Goal: Transaction & Acquisition: Purchase product/service

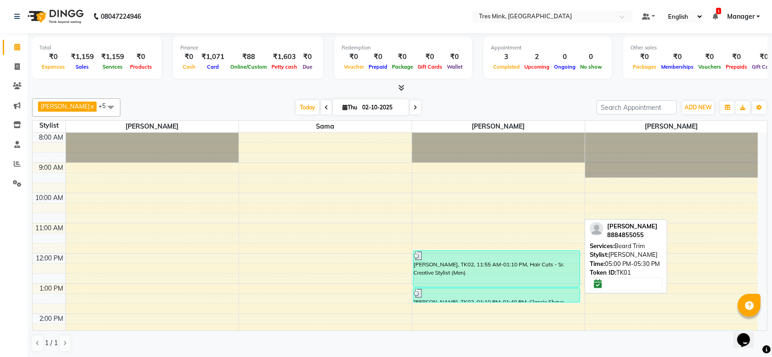
scroll to position [193, 0]
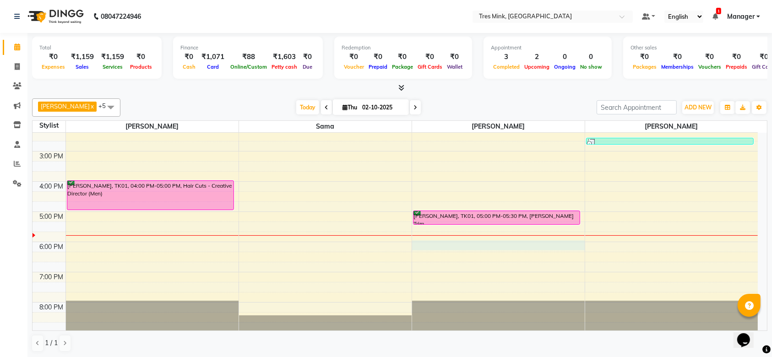
click at [433, 241] on div "8:00 AM 9:00 AM 10:00 AM 11:00 AM 12:00 PM 1:00 PM 2:00 PM 3:00 PM 4:00 PM 5:00…" at bounding box center [396, 136] width 726 height 393
select select "88454"
select select "1080"
select select "tentative"
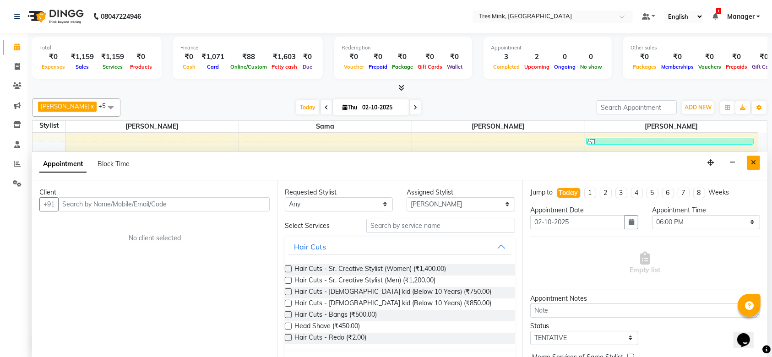
click at [753, 156] on button "Close" at bounding box center [753, 163] width 13 height 14
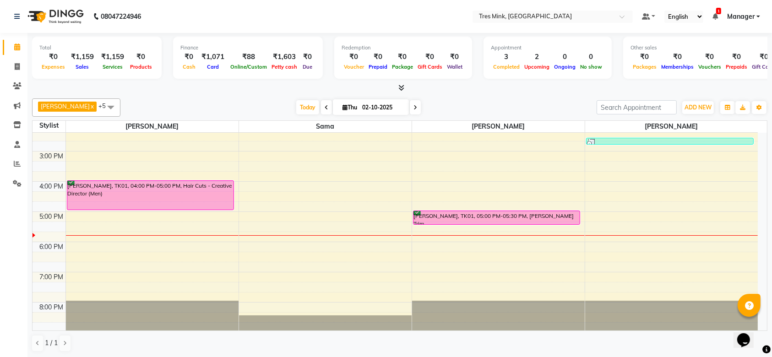
click at [422, 225] on div "8:00 AM 9:00 AM 10:00 AM 11:00 AM 12:00 PM 1:00 PM 2:00 PM 3:00 PM 4:00 PM 5:00…" at bounding box center [396, 136] width 726 height 393
select select "88454"
select select "tentative"
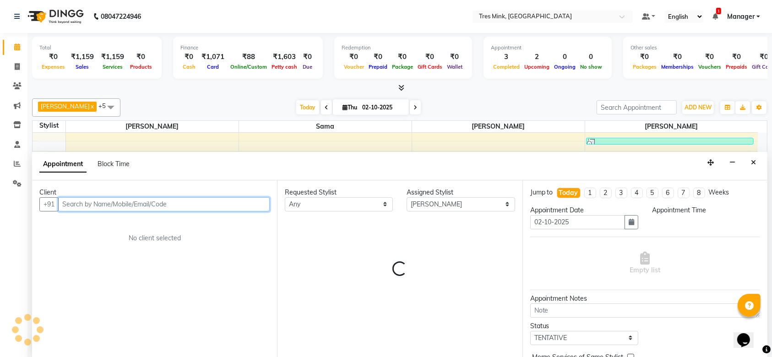
select select "1035"
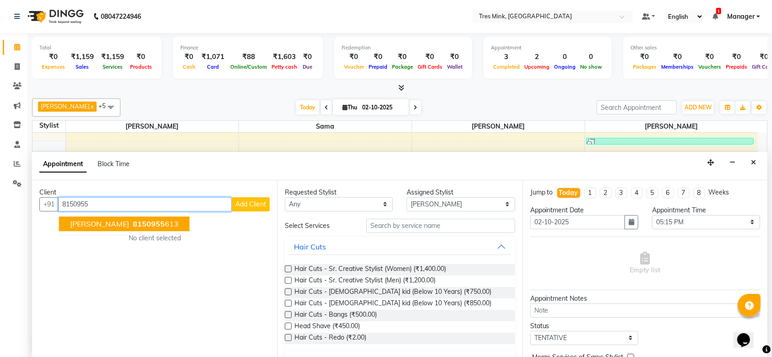
click at [152, 226] on ngb-highlight "8150955 613" at bounding box center [155, 223] width 48 height 9
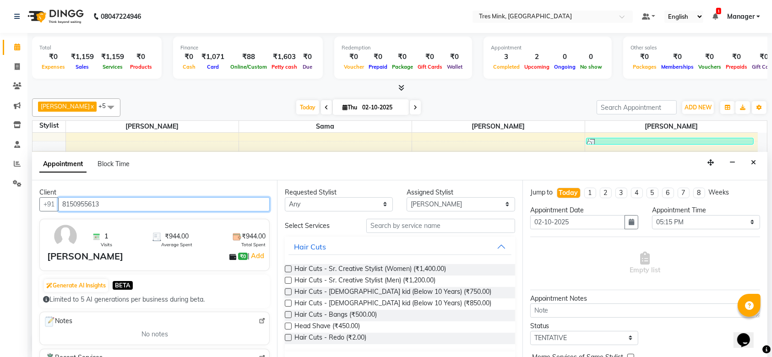
type input "8150955613"
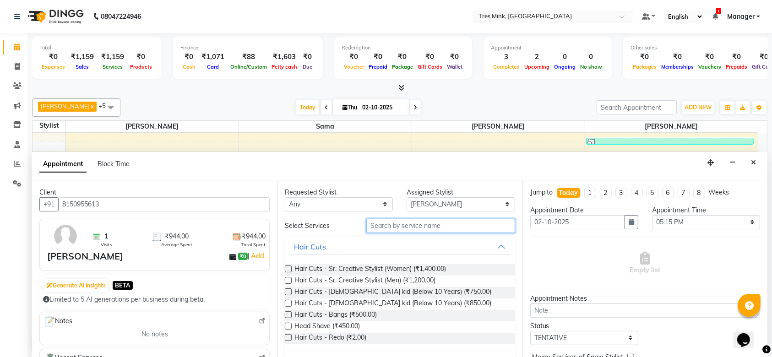
click at [423, 230] on input "text" at bounding box center [440, 226] width 149 height 14
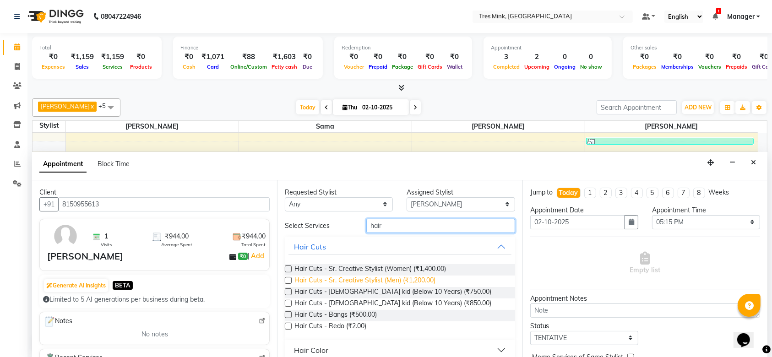
type input "hair"
click at [398, 280] on span "Hair Cuts - Sr. Creative Stylist (Men) (₹1,200.00)" at bounding box center [365, 281] width 141 height 11
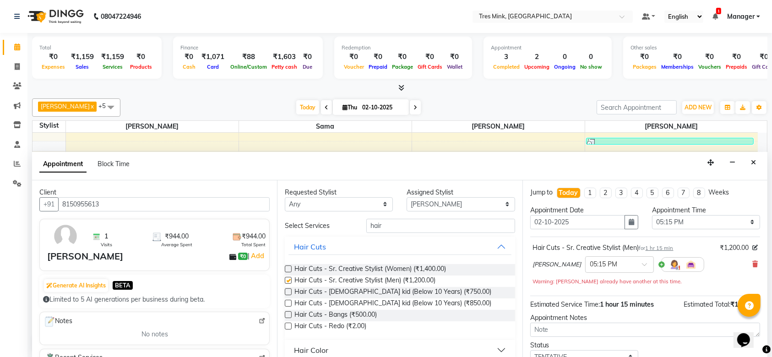
checkbox input "false"
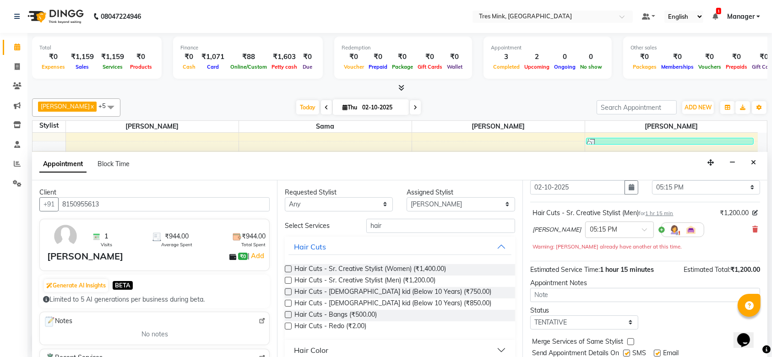
scroll to position [64, 0]
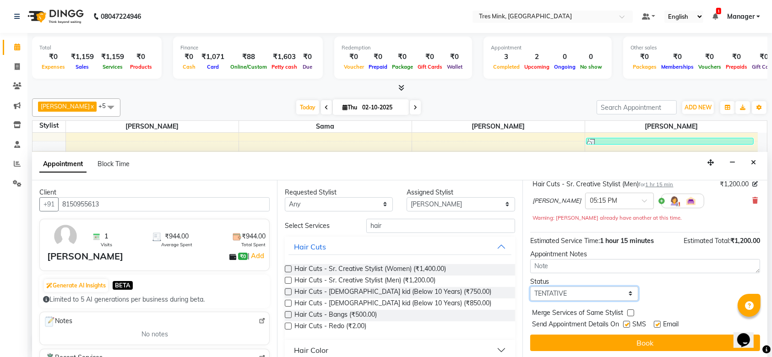
click at [629, 297] on select "Select TENTATIVE CONFIRM CHECK-IN UPCOMING" at bounding box center [584, 294] width 108 height 14
select select "confirm booking"
click at [530, 287] on select "Select TENTATIVE CONFIRM CHECK-IN UPCOMING" at bounding box center [584, 294] width 108 height 14
click at [396, 282] on span "Hair Cuts - Sr. Creative Stylist (Men) (₹1,200.00)" at bounding box center [365, 281] width 141 height 11
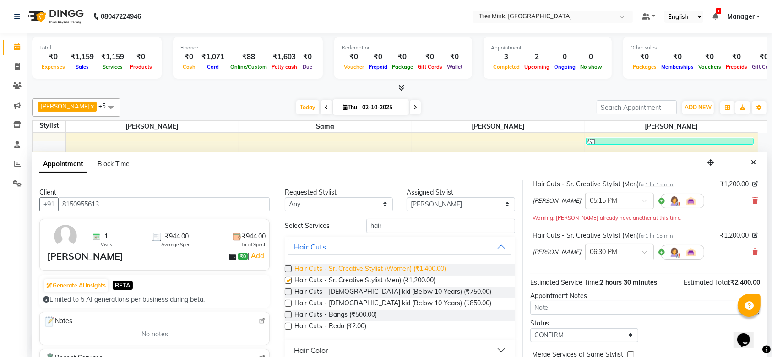
checkbox input "false"
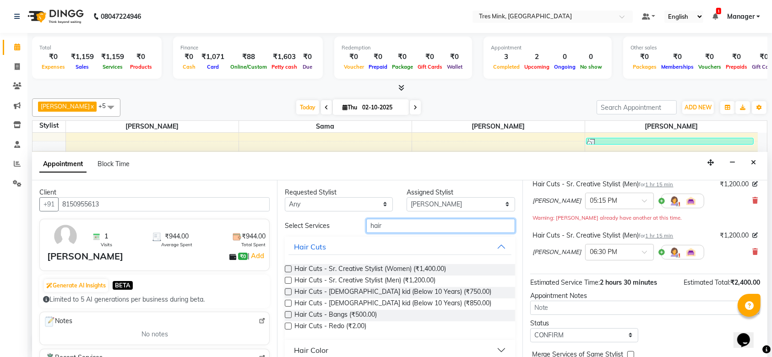
click at [449, 219] on input "hair" at bounding box center [440, 226] width 149 height 14
type input "h"
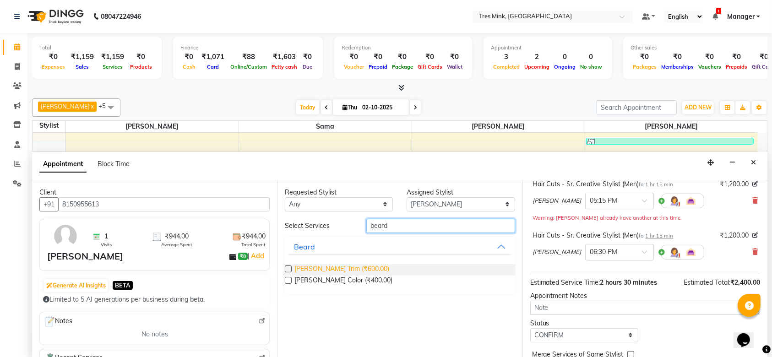
type input "beard"
click at [320, 266] on span "[PERSON_NAME] Trim (₹600.00)" at bounding box center [342, 269] width 95 height 11
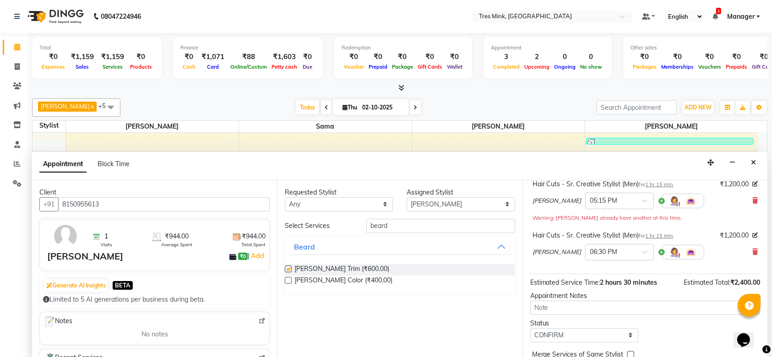
checkbox input "false"
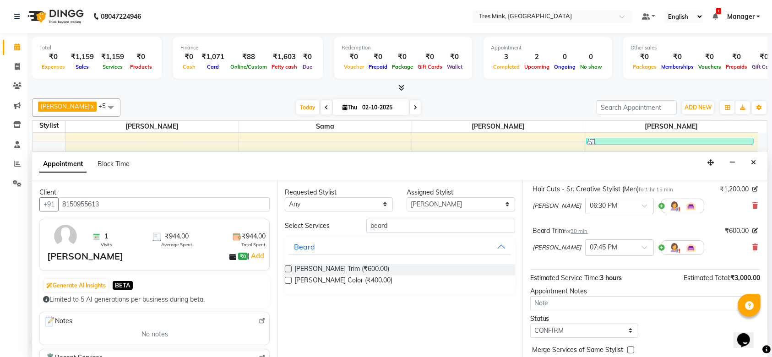
scroll to position [147, 0]
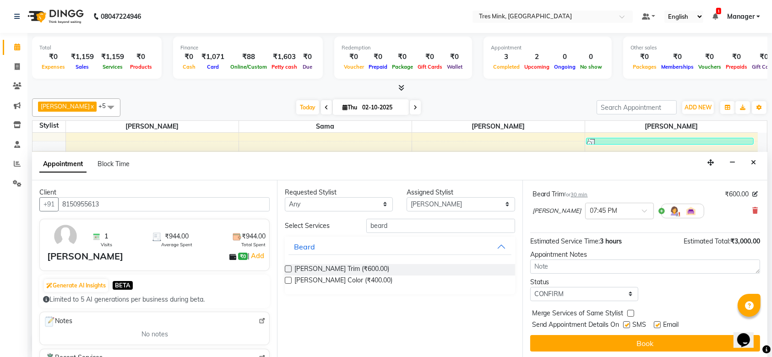
click at [597, 345] on button "Book" at bounding box center [645, 343] width 230 height 16
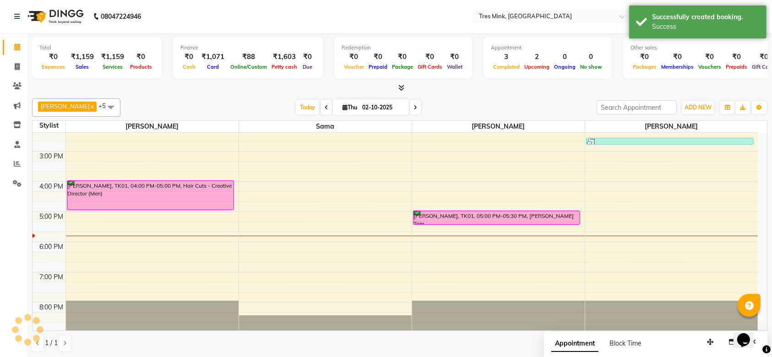
scroll to position [0, 0]
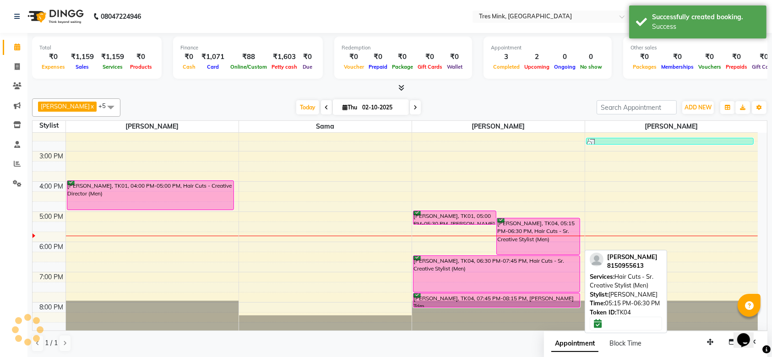
click at [535, 227] on div "[PERSON_NAME], TK04, 05:15 PM-06:30 PM, Hair Cuts - Sr. Creative Stylist (Men)" at bounding box center [538, 237] width 83 height 36
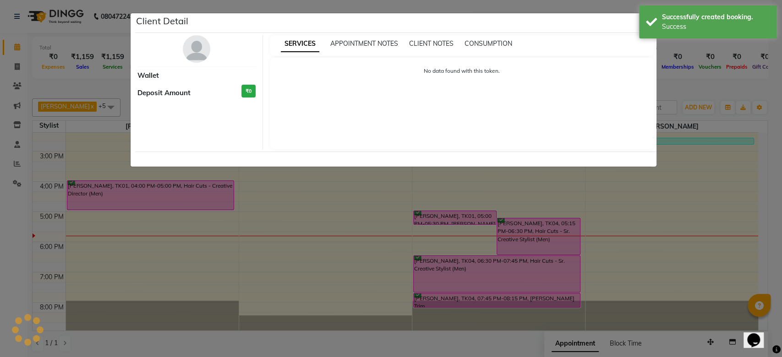
select select "6"
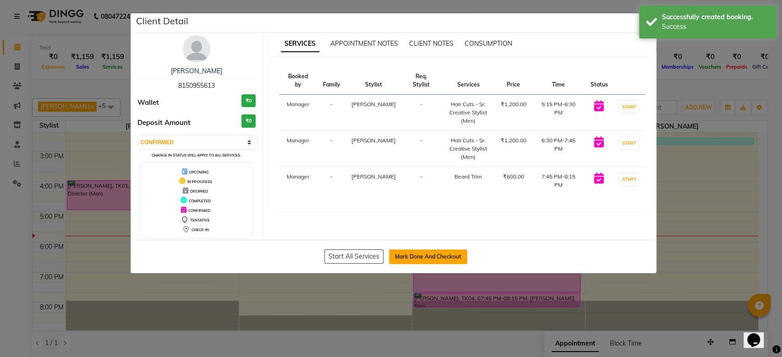
click at [440, 254] on button "Mark Done And Checkout" at bounding box center [428, 257] width 78 height 15
select select "8733"
select select "service"
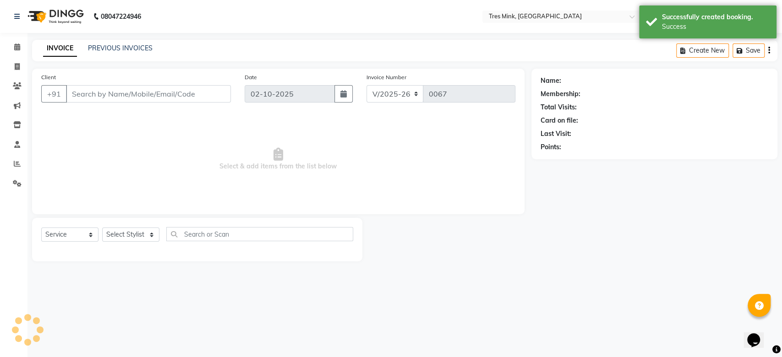
type input "8150955613"
select select "88454"
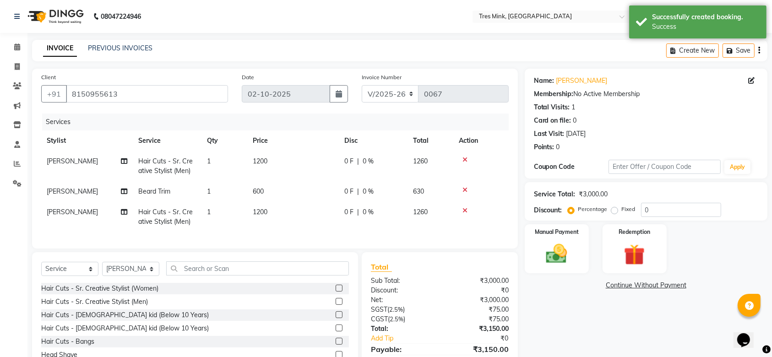
click at [463, 208] on icon at bounding box center [465, 211] width 5 height 6
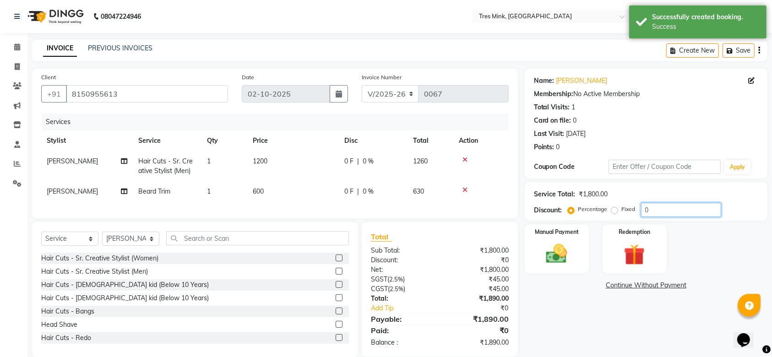
click at [692, 208] on input "0" at bounding box center [681, 210] width 80 height 14
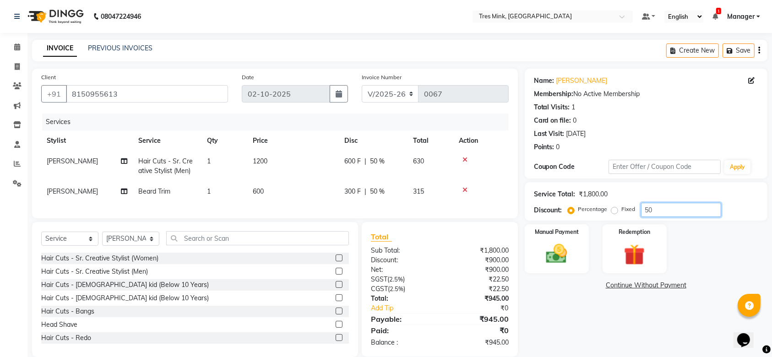
scroll to position [22, 0]
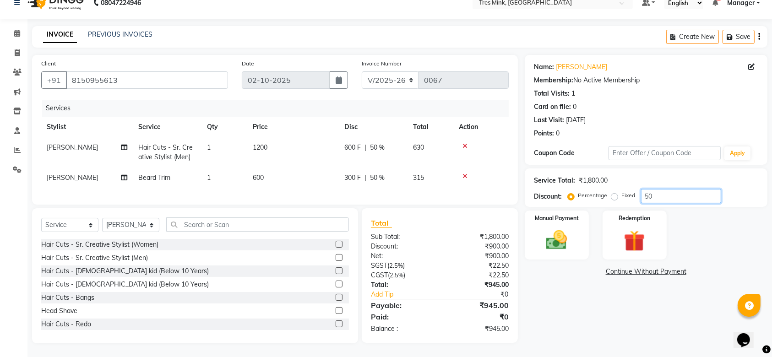
type input "50"
click at [257, 174] on span "600" at bounding box center [258, 178] width 11 height 8
select select "88454"
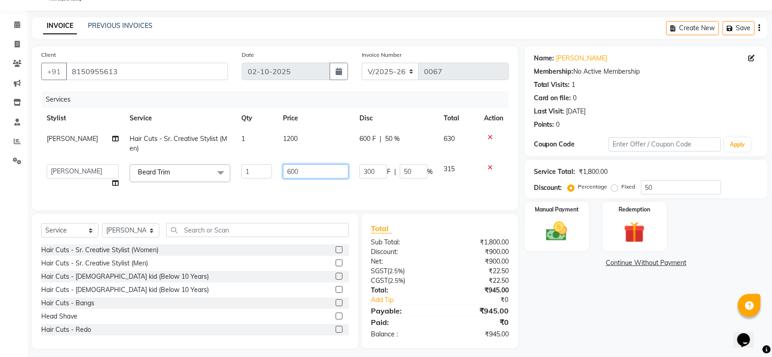
click at [302, 174] on input "600" at bounding box center [315, 171] width 65 height 14
type input "6"
type input "450"
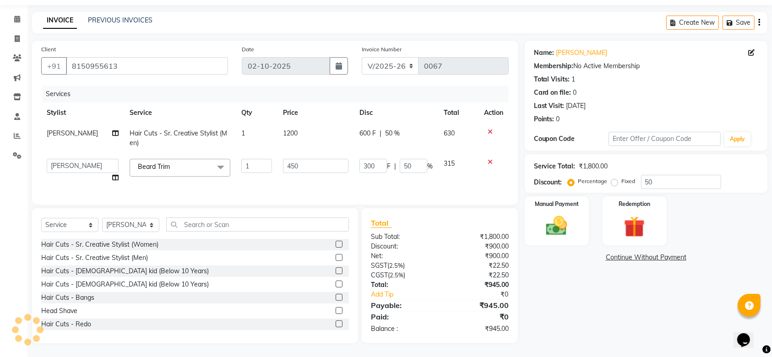
click at [585, 320] on div "Name: [PERSON_NAME] Membership: No Active Membership Total Visits: 1 Card on fi…" at bounding box center [650, 192] width 250 height 303
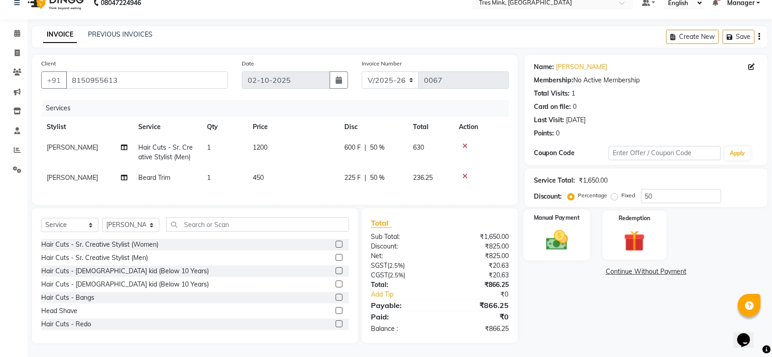
click at [561, 228] on img at bounding box center [557, 240] width 36 height 25
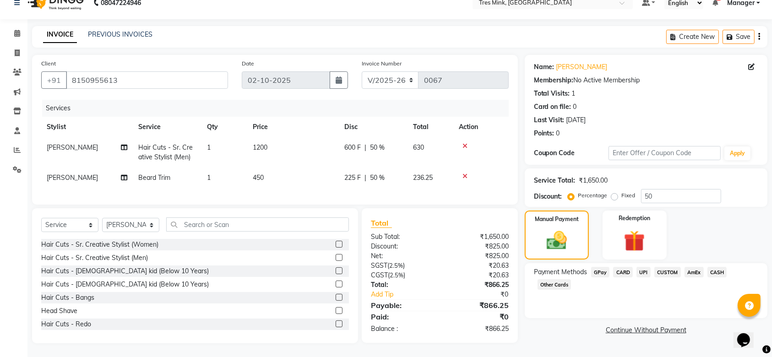
click at [619, 267] on span "CARD" at bounding box center [623, 272] width 20 height 11
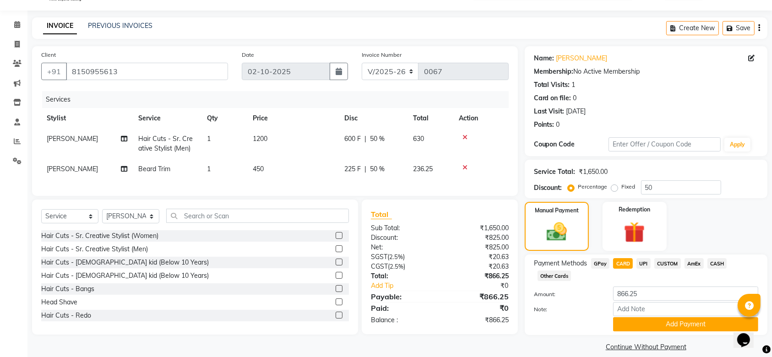
scroll to position [33, 0]
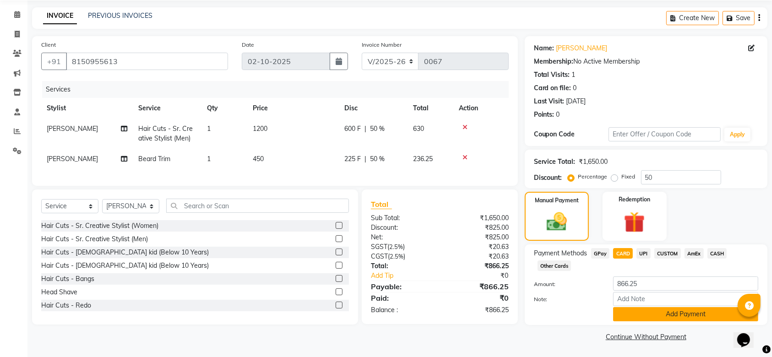
click at [665, 318] on button "Add Payment" at bounding box center [685, 314] width 145 height 14
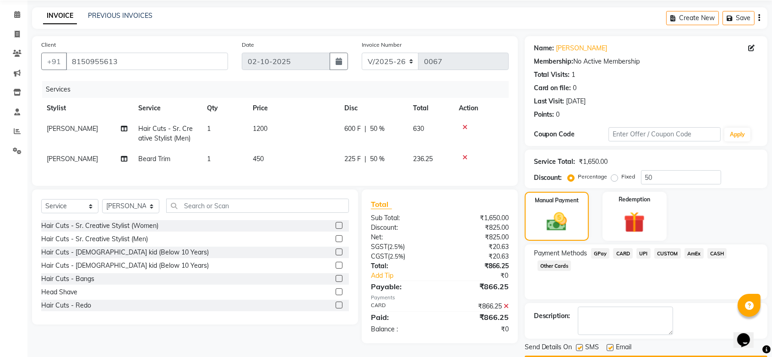
scroll to position [59, 0]
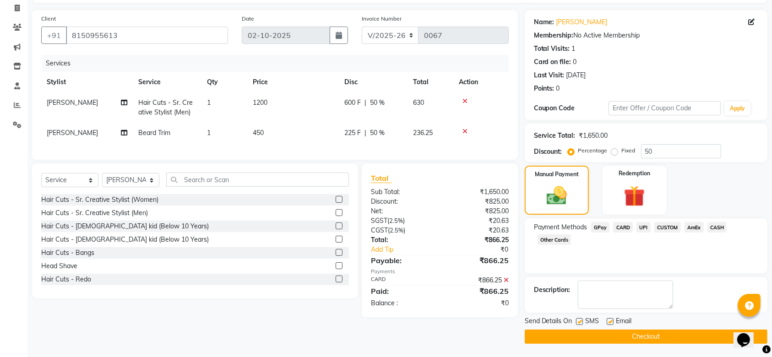
click at [662, 339] on button "Checkout" at bounding box center [646, 337] width 243 height 14
